Goal: Information Seeking & Learning: Learn about a topic

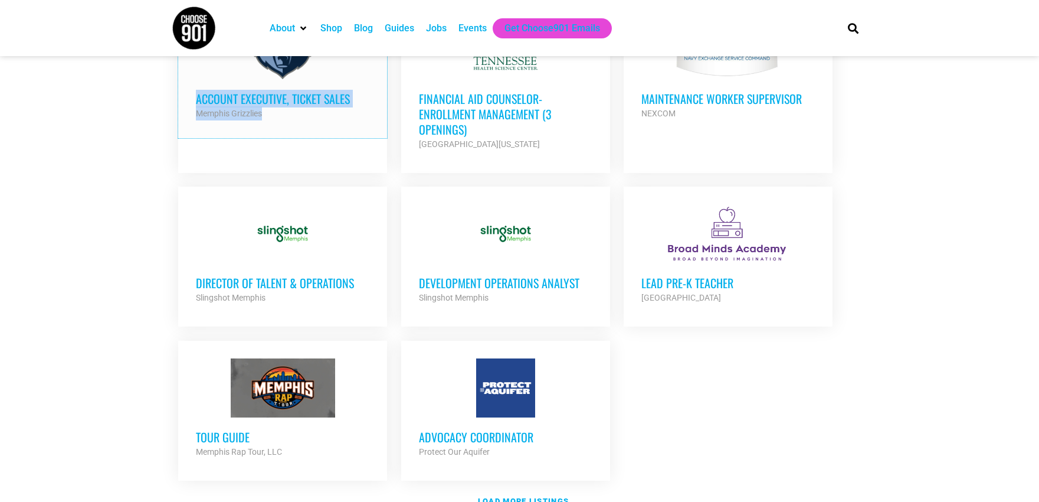
scroll to position [1224, 0]
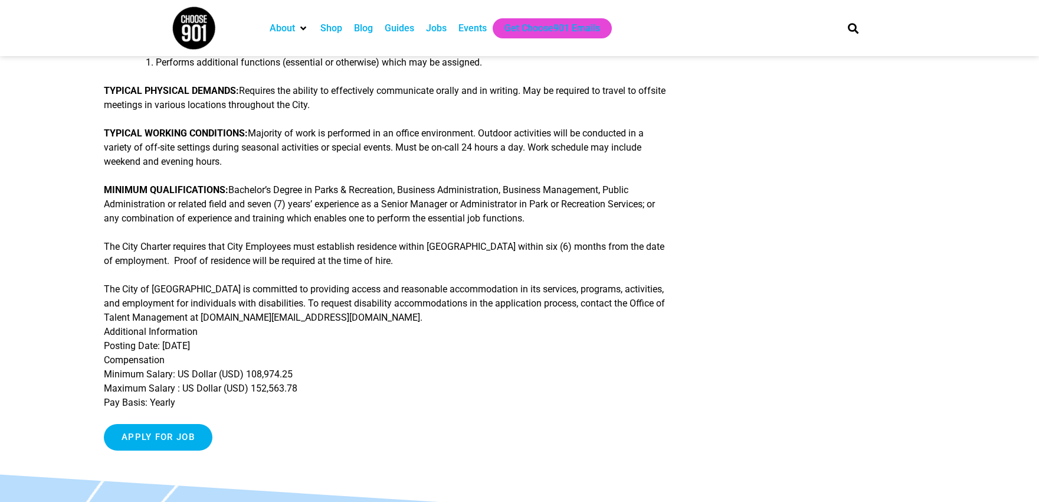
scroll to position [350, 0]
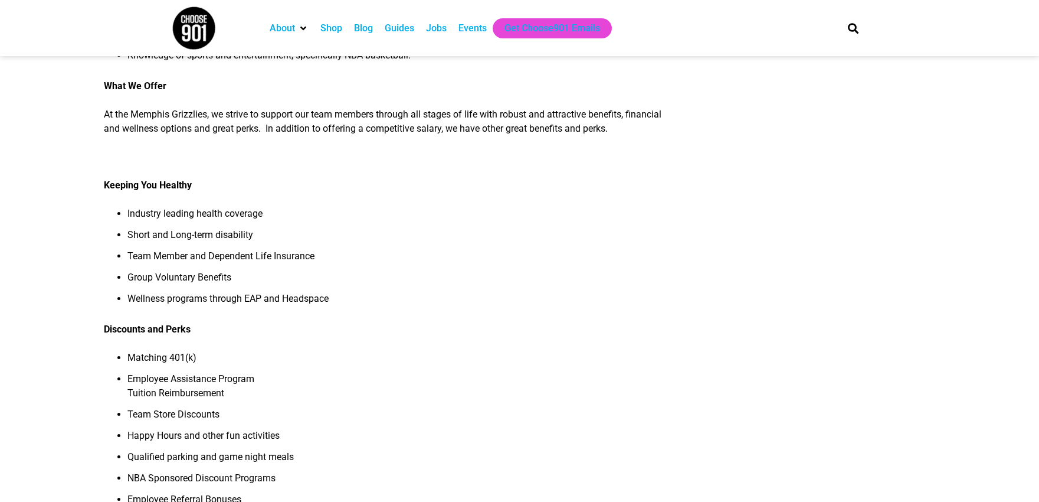
scroll to position [762, 0]
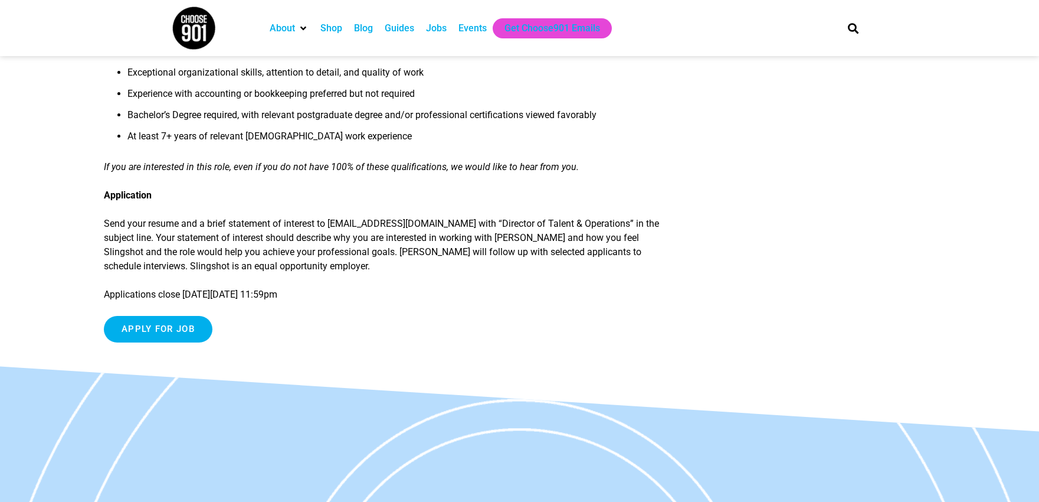
scroll to position [1109, 0]
